Goal: Information Seeking & Learning: Learn about a topic

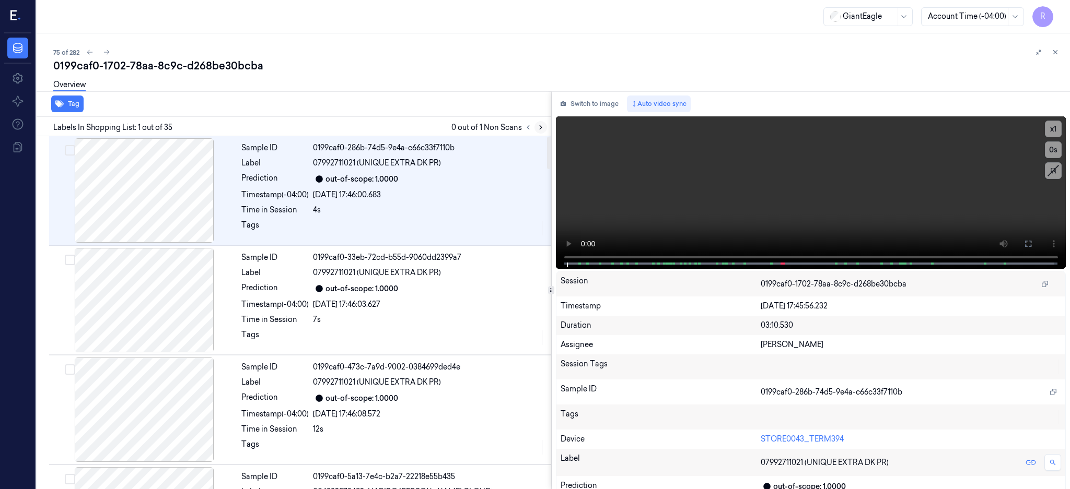
click at [544, 130] on icon at bounding box center [540, 127] width 7 height 7
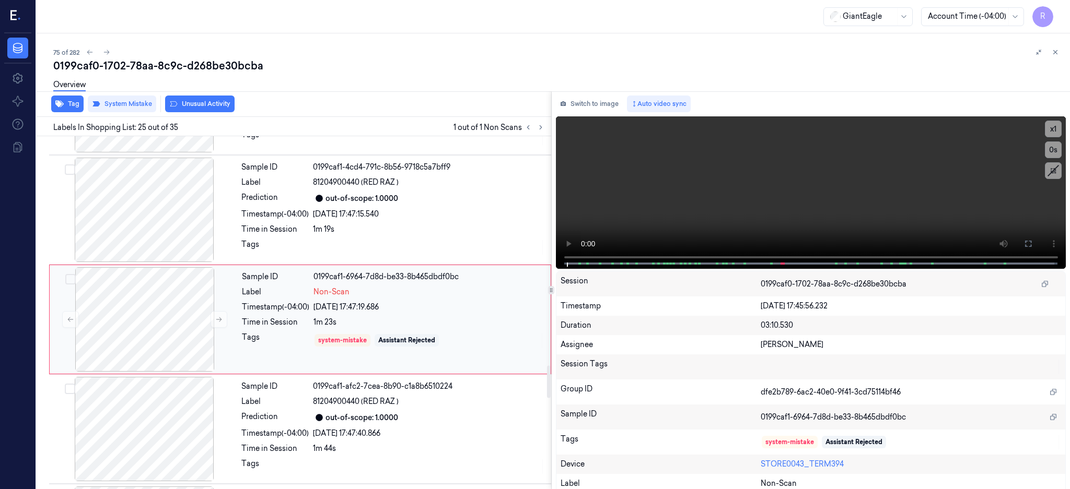
scroll to position [2511, 0]
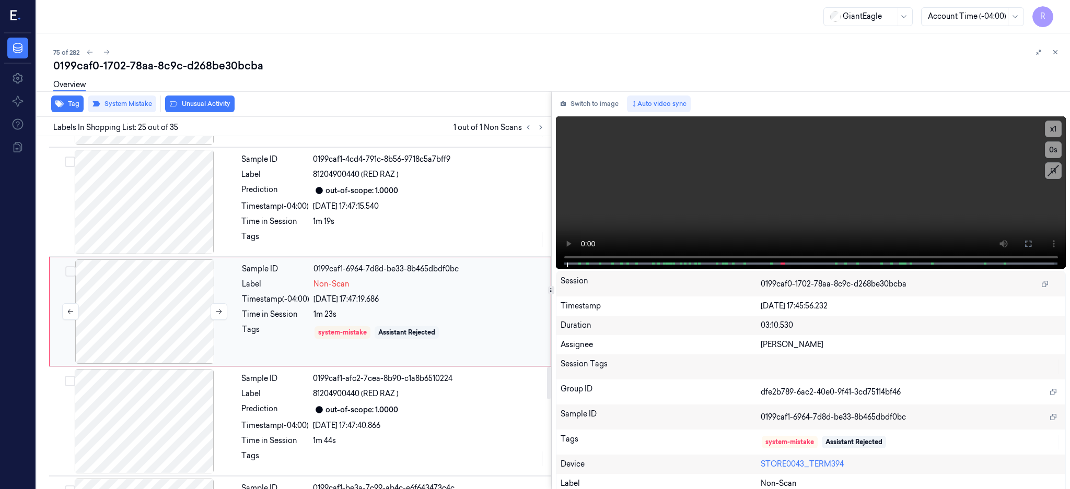
click at [154, 317] on div at bounding box center [145, 312] width 186 height 104
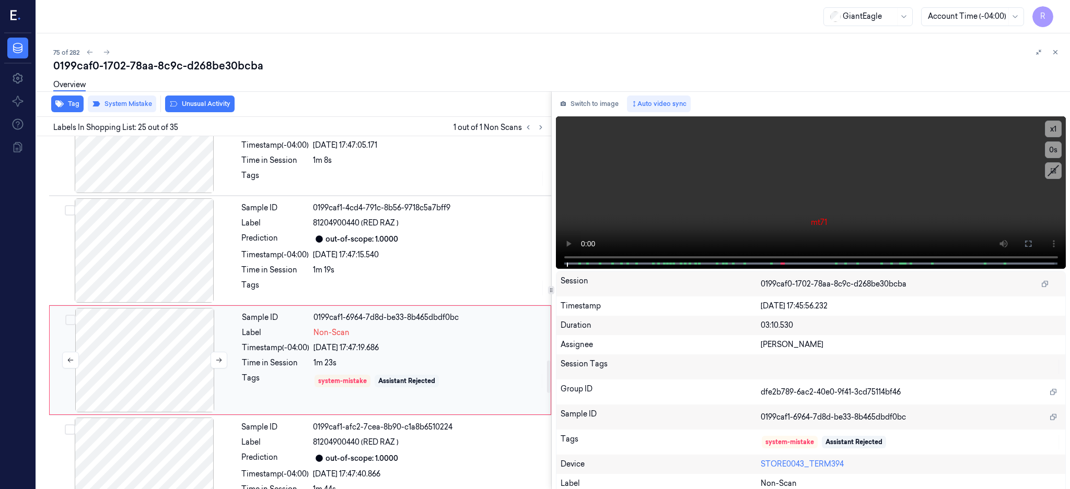
scroll to position [2442, 0]
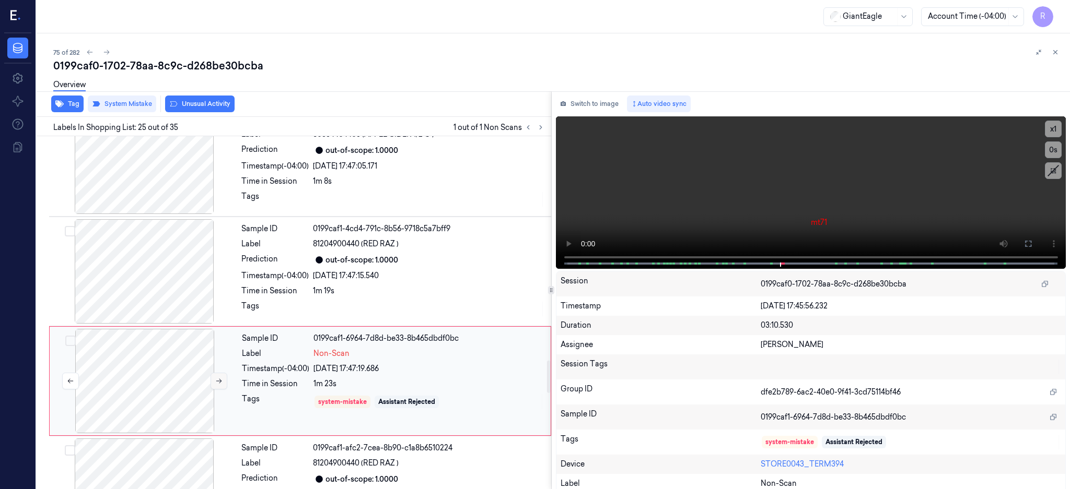
click at [215, 377] on button at bounding box center [218, 381] width 17 height 17
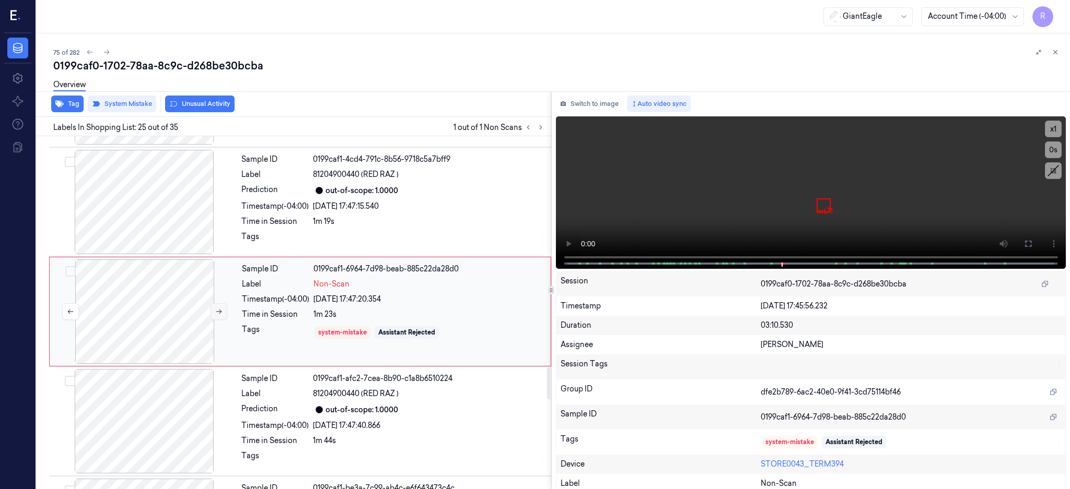
click at [215, 377] on div at bounding box center [144, 421] width 186 height 104
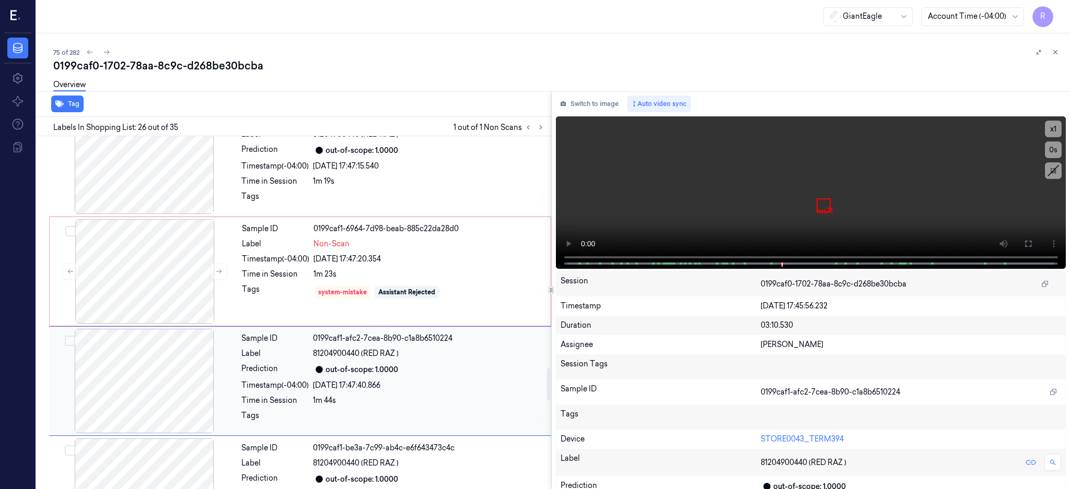
scroll to position [2482, 0]
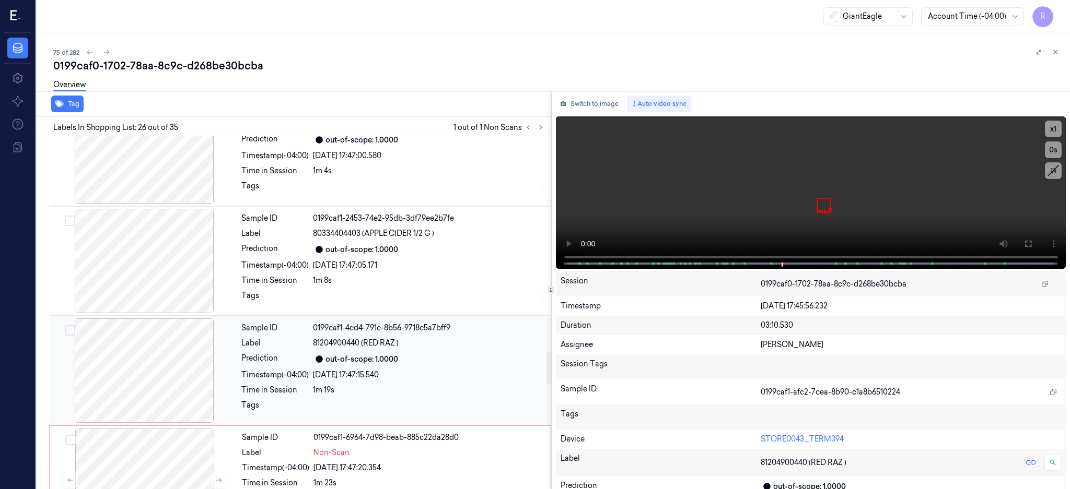
click at [162, 262] on div at bounding box center [144, 261] width 186 height 104
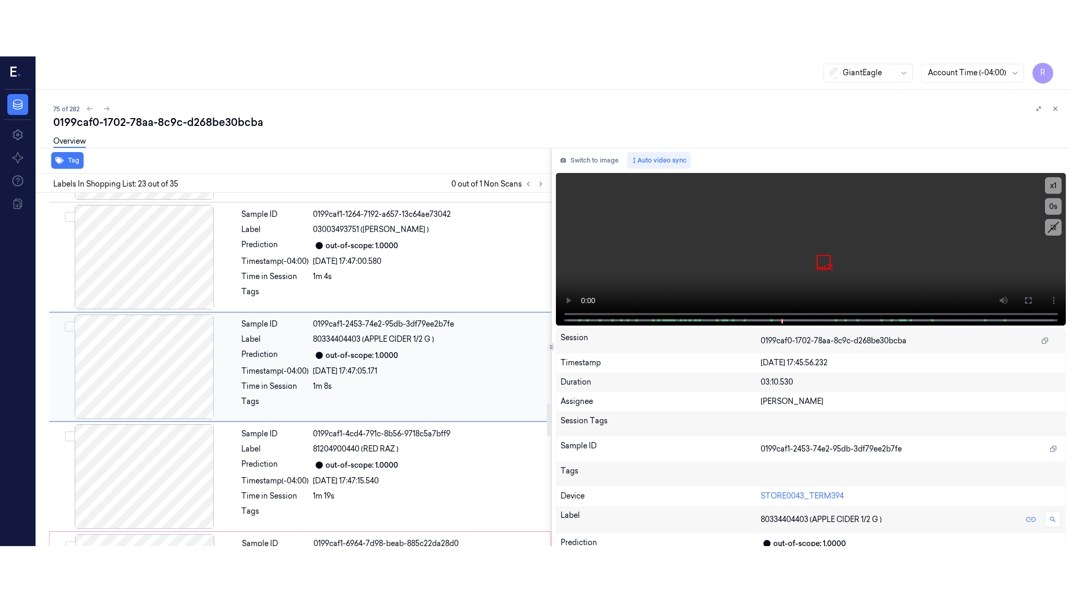
scroll to position [2292, 0]
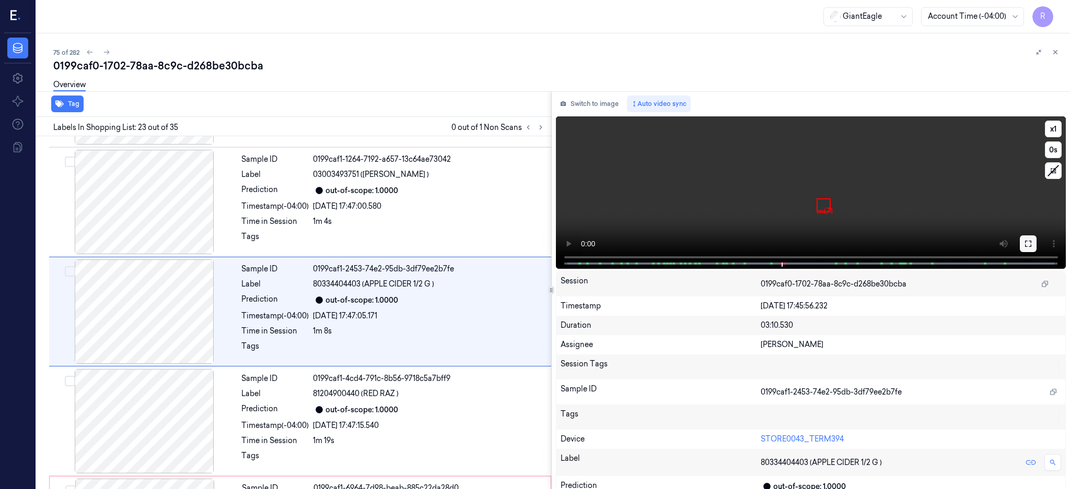
click at [1031, 245] on icon at bounding box center [1028, 244] width 6 height 6
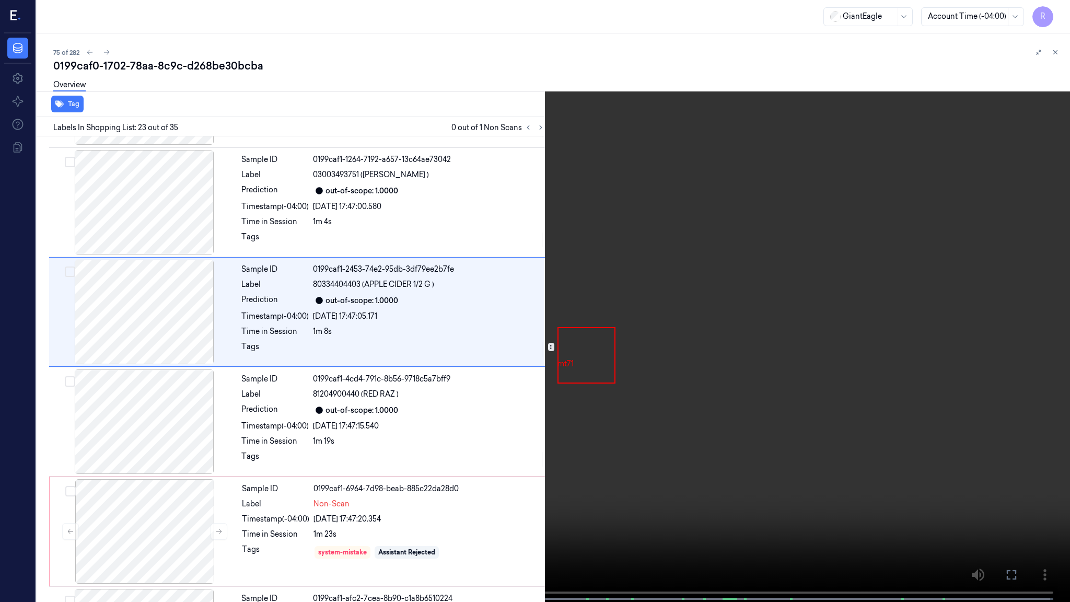
click at [644, 330] on video at bounding box center [535, 302] width 1070 height 604
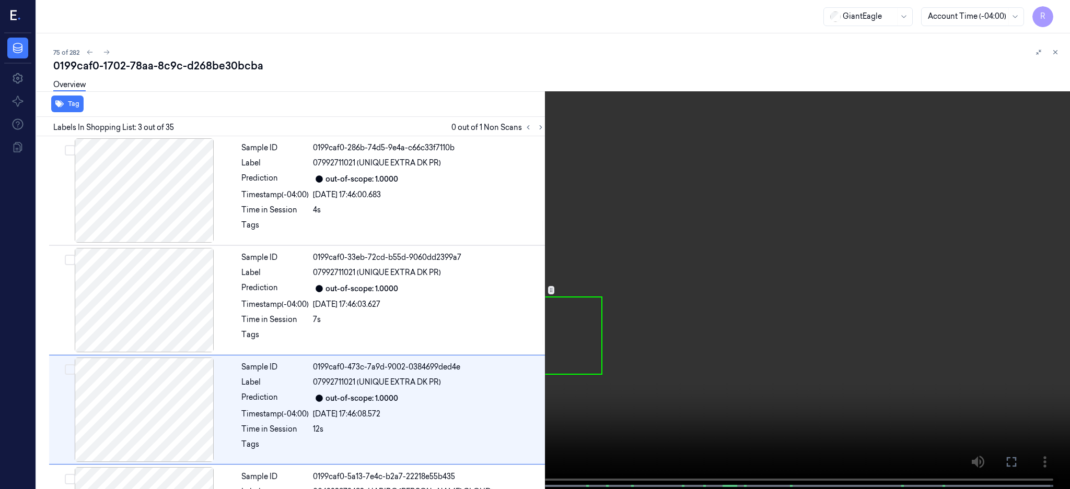
scroll to position [97, 0]
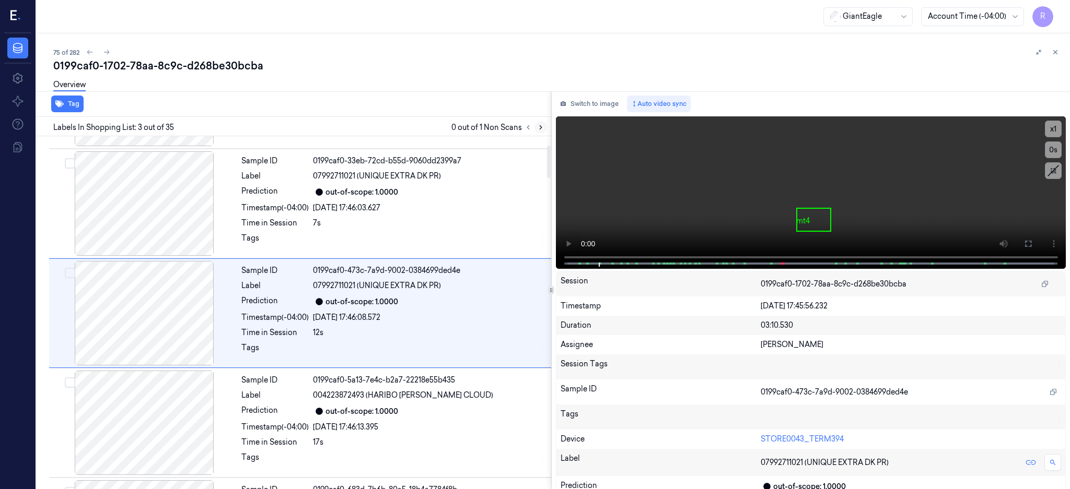
click at [544, 130] on icon at bounding box center [540, 127] width 7 height 7
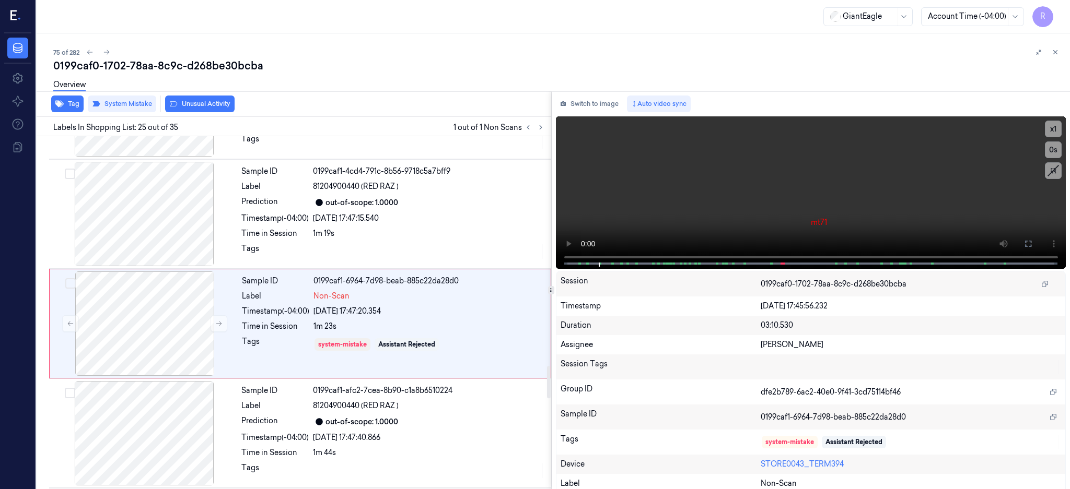
scroll to position [2511, 0]
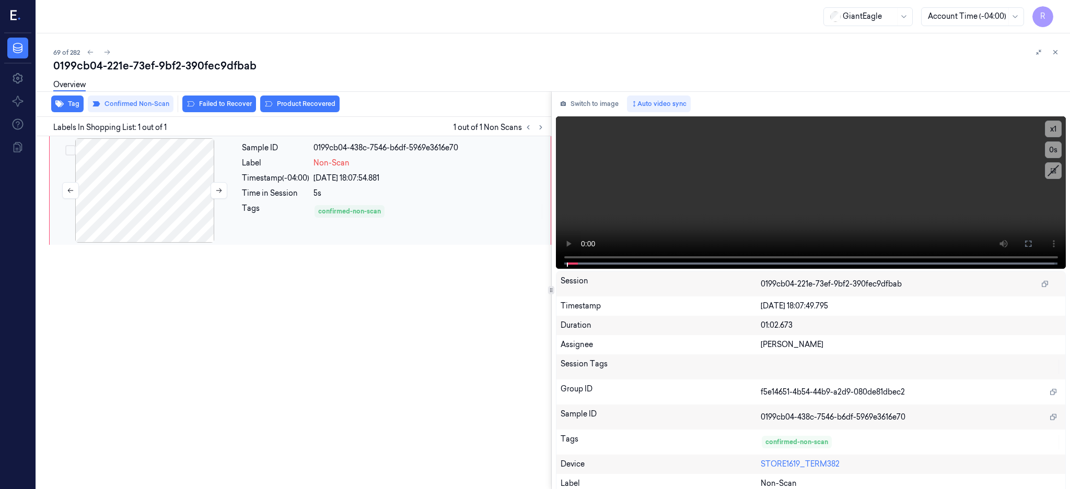
click at [163, 191] on div at bounding box center [145, 190] width 186 height 104
click at [221, 191] on icon at bounding box center [218, 190] width 7 height 7
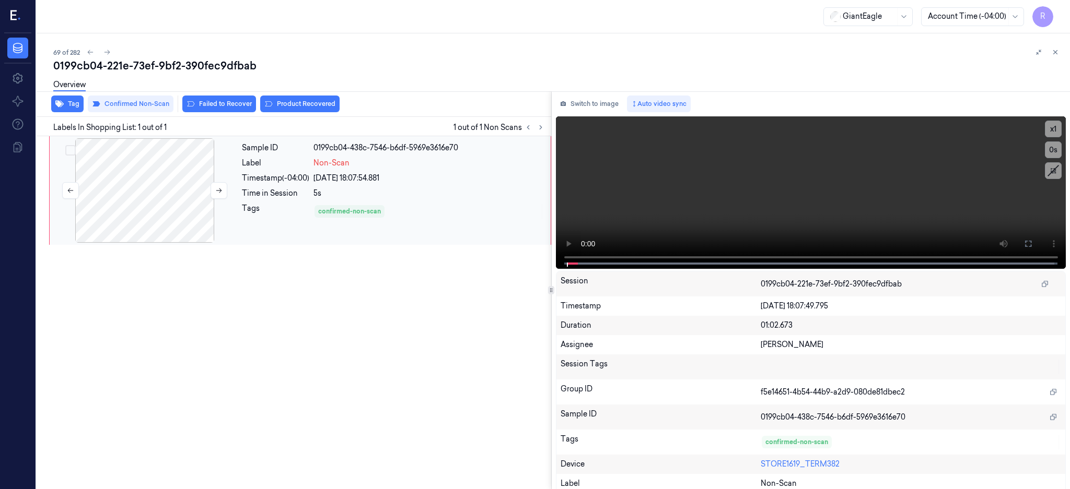
click at [138, 205] on div at bounding box center [145, 190] width 186 height 104
click at [133, 224] on div at bounding box center [145, 190] width 186 height 104
click at [1032, 240] on icon at bounding box center [1028, 244] width 8 height 8
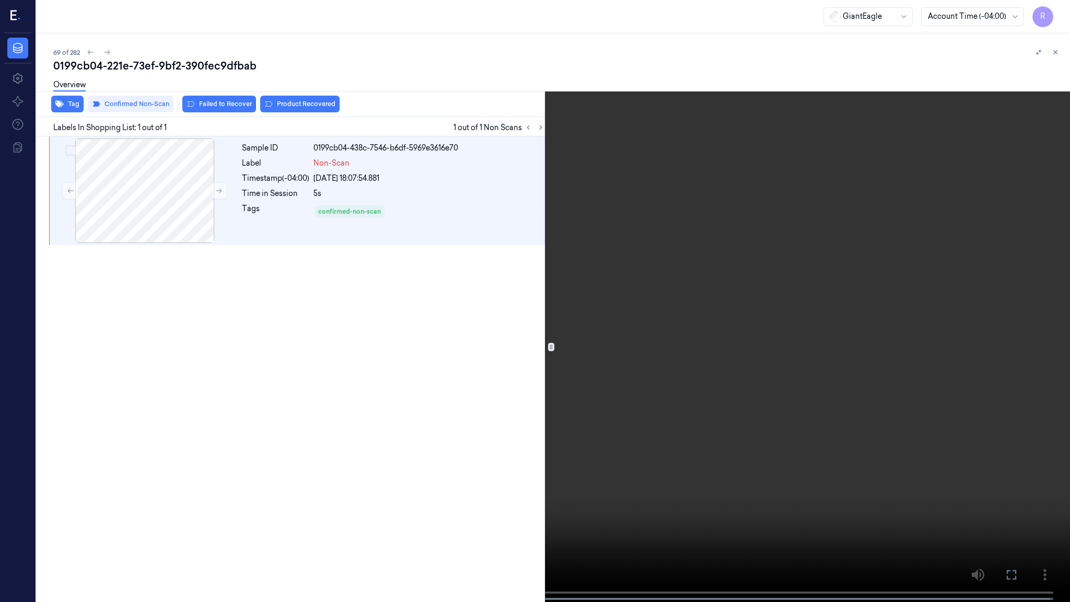
click at [605, 292] on video at bounding box center [535, 302] width 1070 height 604
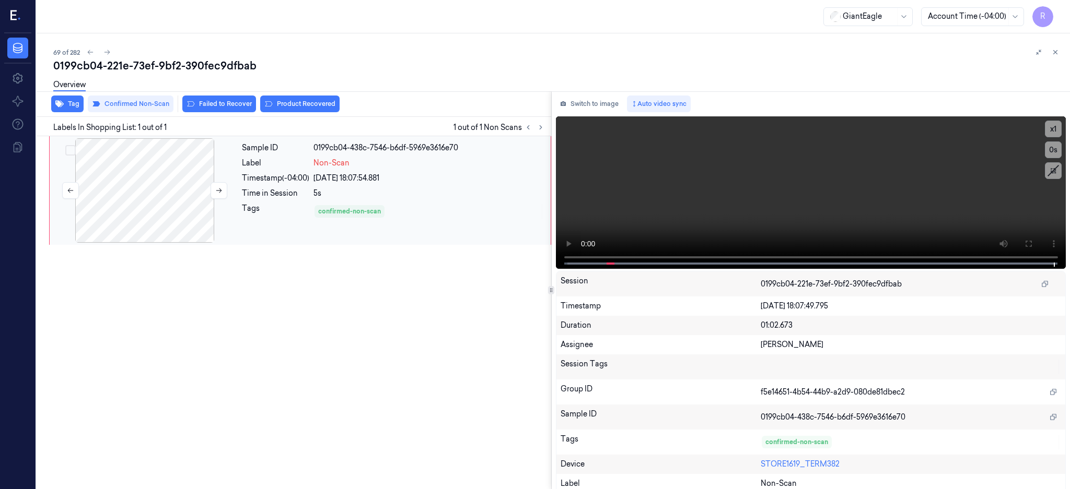
click at [110, 206] on div at bounding box center [145, 190] width 186 height 104
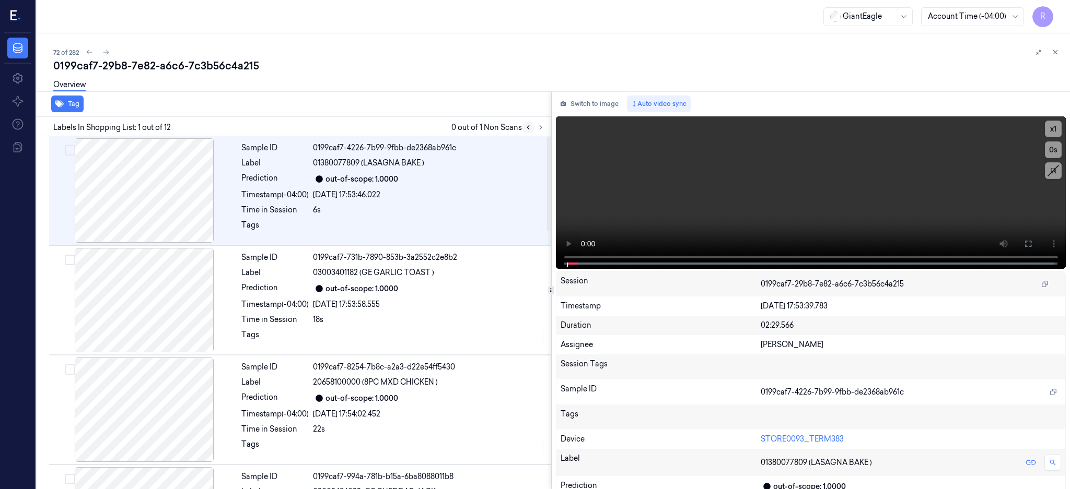
click at [534, 125] on button at bounding box center [528, 127] width 13 height 13
click at [544, 126] on icon at bounding box center [540, 127] width 7 height 7
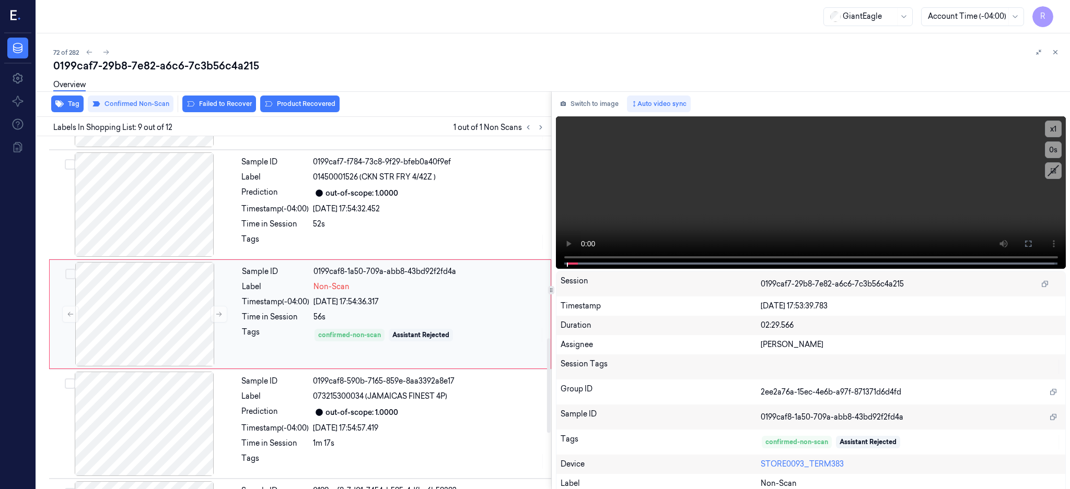
scroll to position [755, 0]
click at [135, 308] on div at bounding box center [145, 313] width 186 height 104
click at [222, 308] on button at bounding box center [218, 312] width 17 height 17
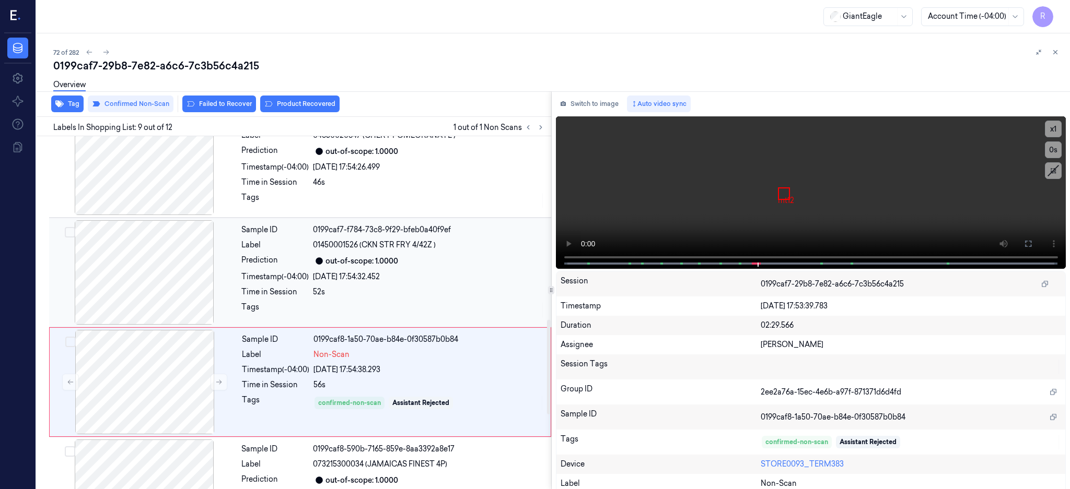
click at [165, 277] on div at bounding box center [144, 272] width 186 height 104
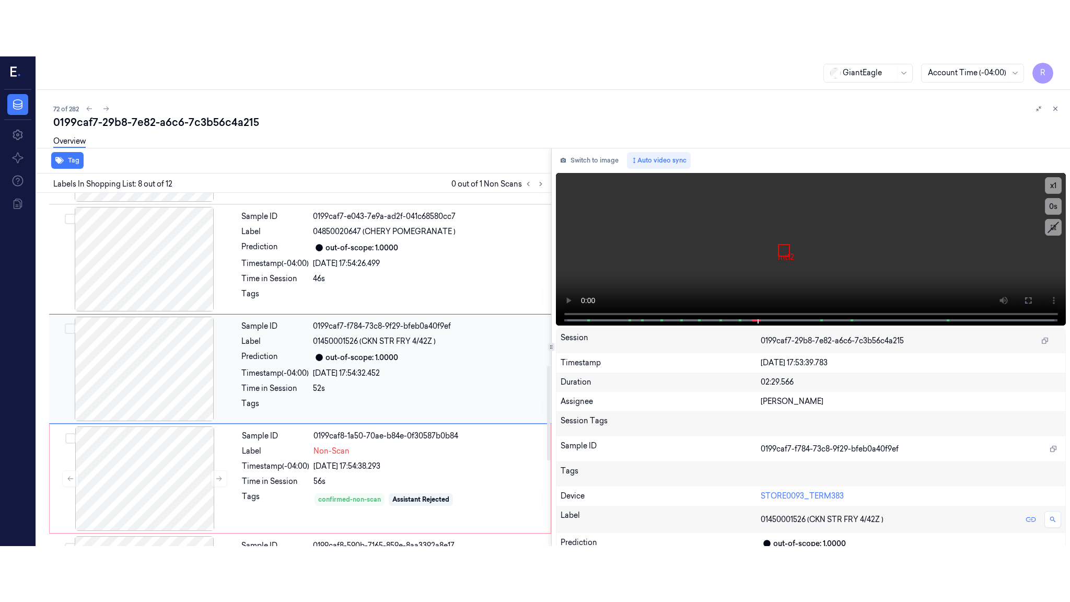
scroll to position [646, 0]
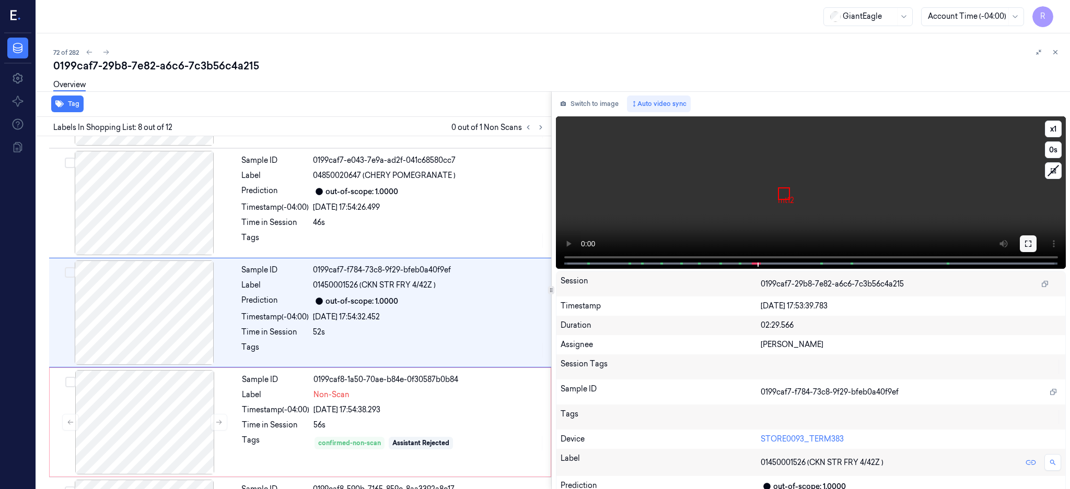
click at [1036, 245] on button at bounding box center [1028, 244] width 17 height 17
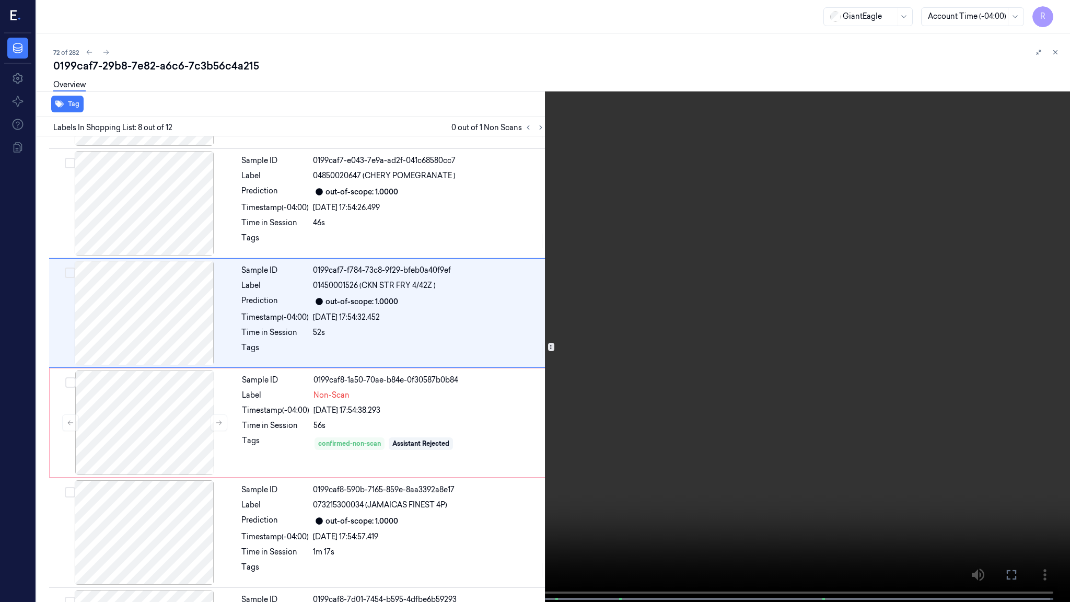
click at [646, 351] on video at bounding box center [535, 302] width 1070 height 604
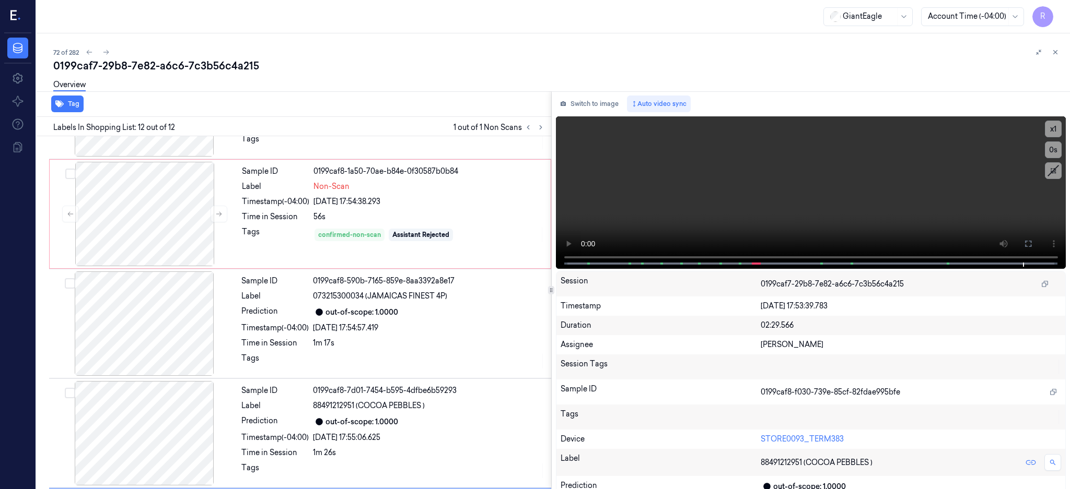
scroll to position [966, 0]
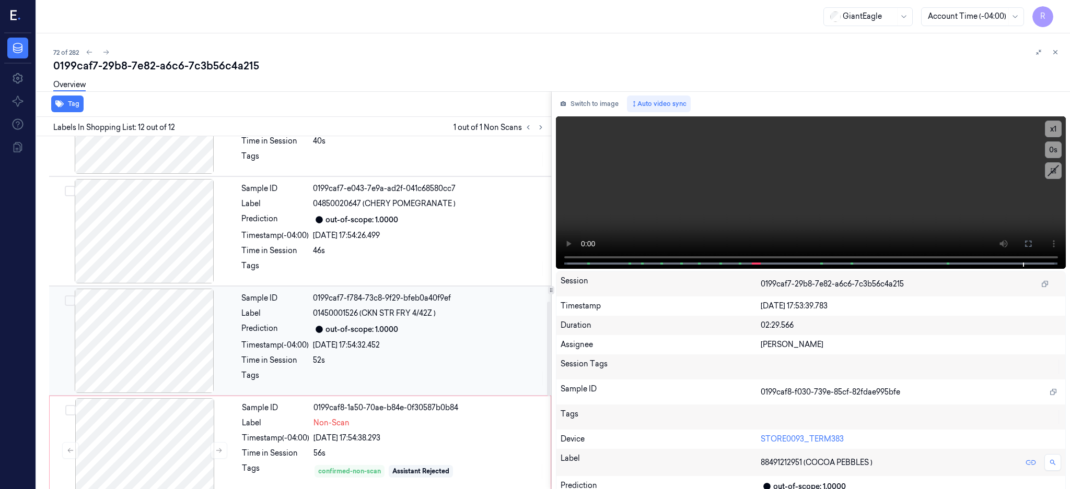
click at [160, 345] on div at bounding box center [144, 341] width 186 height 104
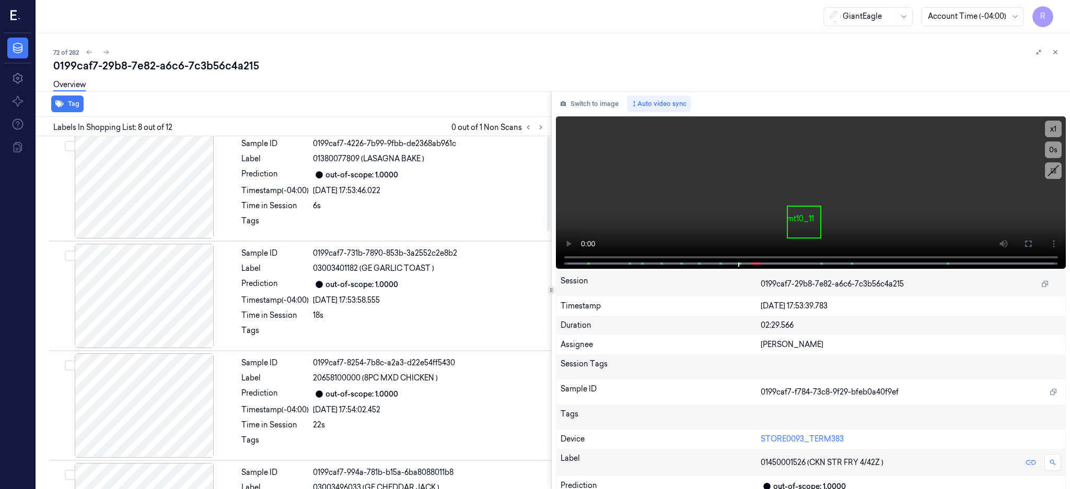
scroll to position [0, 0]
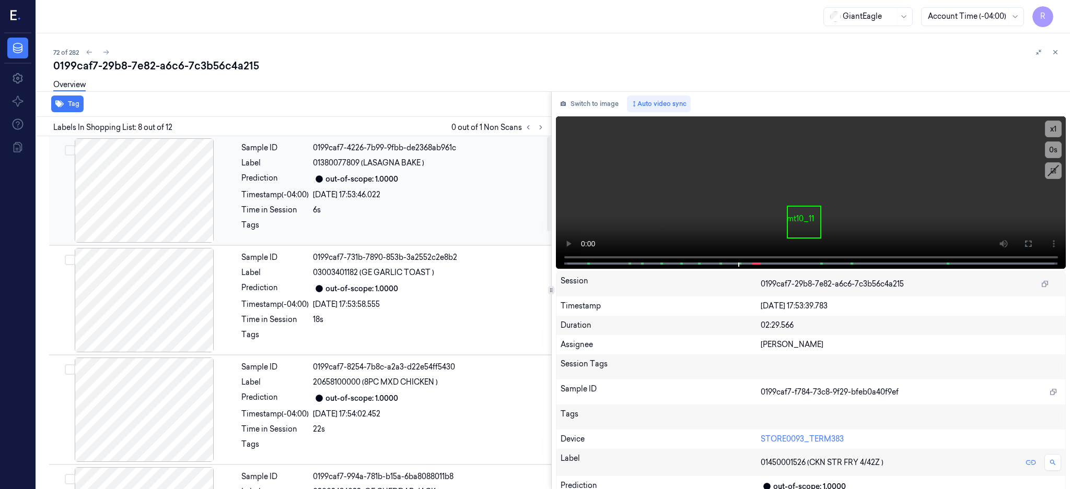
click at [177, 205] on div at bounding box center [144, 190] width 186 height 104
click at [1036, 250] on button at bounding box center [1028, 244] width 17 height 17
